Goal: Task Accomplishment & Management: Manage account settings

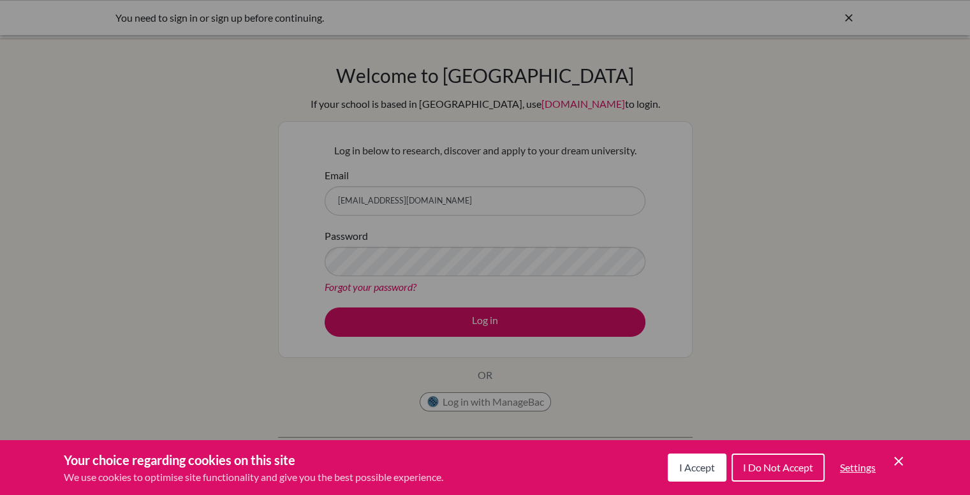
click at [255, 355] on div "Cookie Preferences" at bounding box center [485, 247] width 970 height 495
click at [526, 159] on div "Cookie Preferences" at bounding box center [485, 247] width 970 height 495
type input "[EMAIL_ADDRESS][DOMAIN_NAME]"
click at [893, 469] on div "I Accept I Do Not Accept Settings Cookie Control Close Icon" at bounding box center [787, 467] width 239 height 33
click at [898, 461] on icon "Cookie Control Close Icon" at bounding box center [898, 461] width 15 height 15
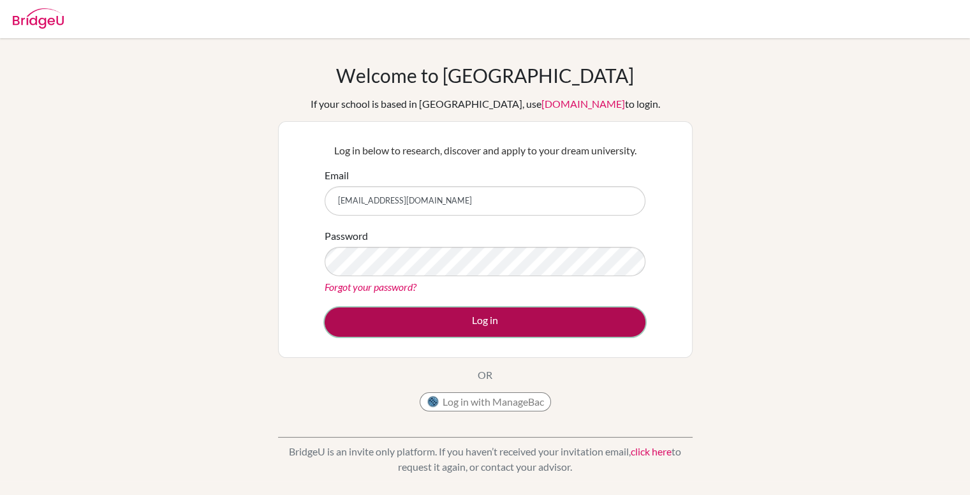
click at [582, 328] on button "Log in" at bounding box center [485, 321] width 321 height 29
